Goal: Task Accomplishment & Management: Use online tool/utility

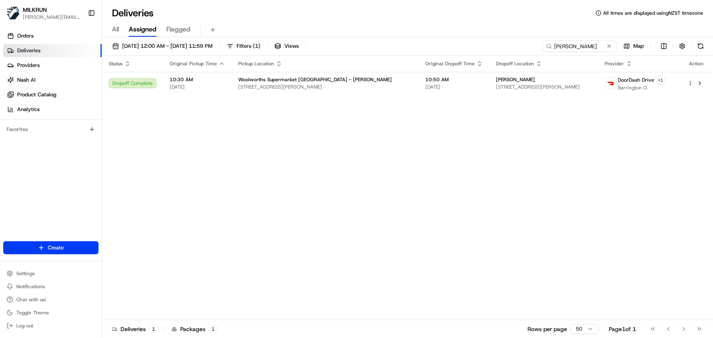
click at [26, 28] on div "MILKRUN [PERSON_NAME][EMAIL_ADDRESS][DOMAIN_NAME] Toggle Sidebar Orders Deliver…" at bounding box center [356, 169] width 713 height 338
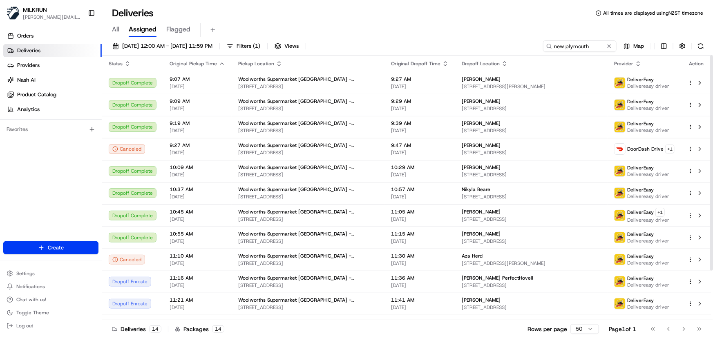
drag, startPoint x: 571, startPoint y: 45, endPoint x: -127, endPoint y: 66, distance: 698.9
click at [0, 66] on html "MILKRUN [PERSON_NAME][EMAIL_ADDRESS][DOMAIN_NAME] Toggle Sidebar Orders Deliver…" at bounding box center [356, 169] width 713 height 338
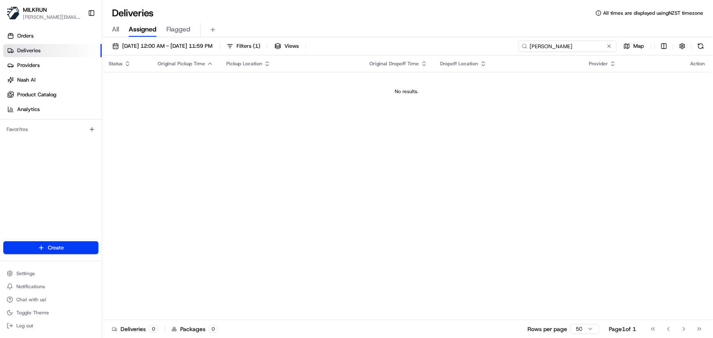
drag, startPoint x: 567, startPoint y: 45, endPoint x: -237, endPoint y: -4, distance: 805.1
click at [0, 0] on html "MILKRUN [PERSON_NAME][EMAIL_ADDRESS][DOMAIN_NAME] Toggle Sidebar Orders Deliver…" at bounding box center [356, 169] width 713 height 338
paste input "[PERSON_NAME]"
type input "[PERSON_NAME]"
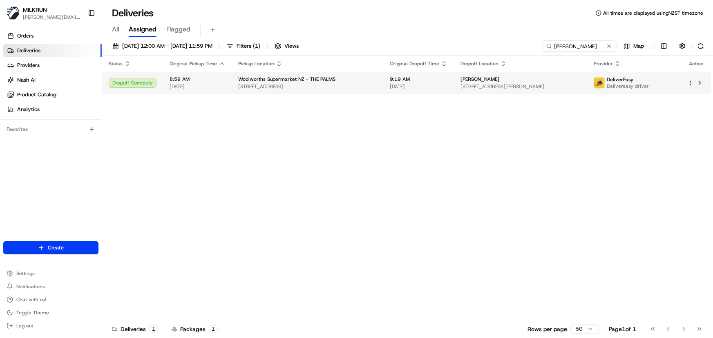
click at [302, 85] on span "[STREET_ADDRESS]" at bounding box center [307, 86] width 139 height 7
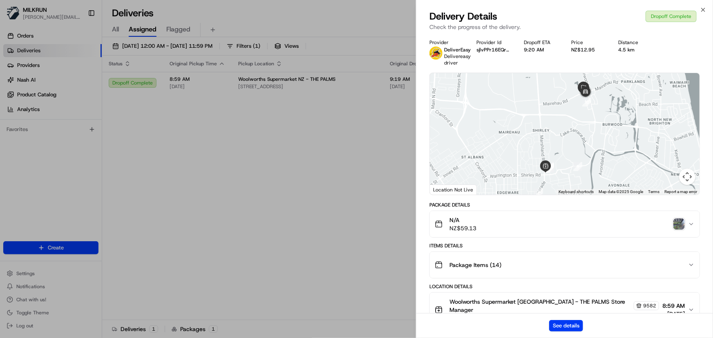
click at [676, 224] on img "button" at bounding box center [679, 224] width 11 height 11
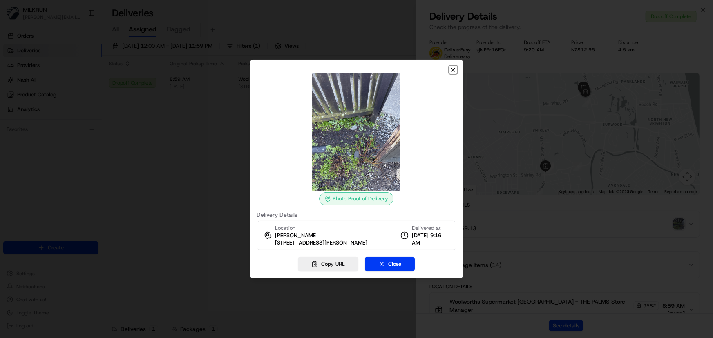
click at [453, 68] on icon "button" at bounding box center [453, 69] width 3 height 3
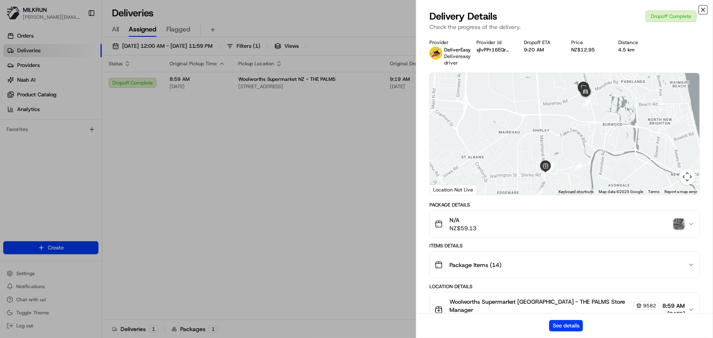
click at [703, 9] on icon "button" at bounding box center [703, 10] width 7 height 7
